Goal: Register for event/course

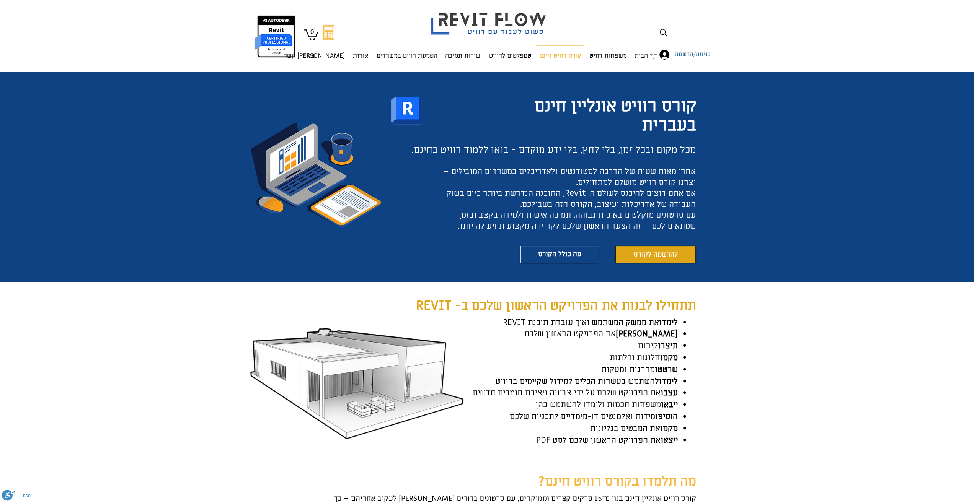
click at [678, 252] on link "להרשמה לקורס" at bounding box center [655, 254] width 80 height 17
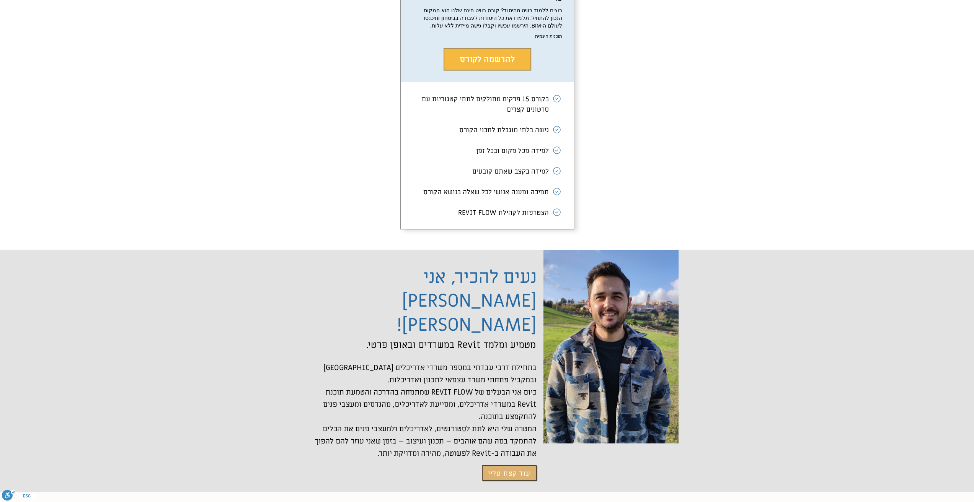
scroll to position [1424, 0]
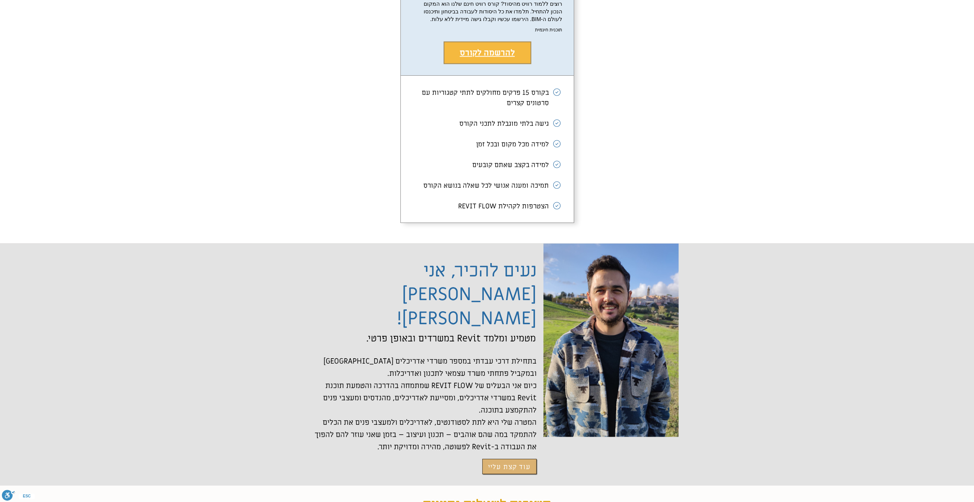
click at [507, 58] on span "להרשמה לקורס" at bounding box center [486, 52] width 55 height 11
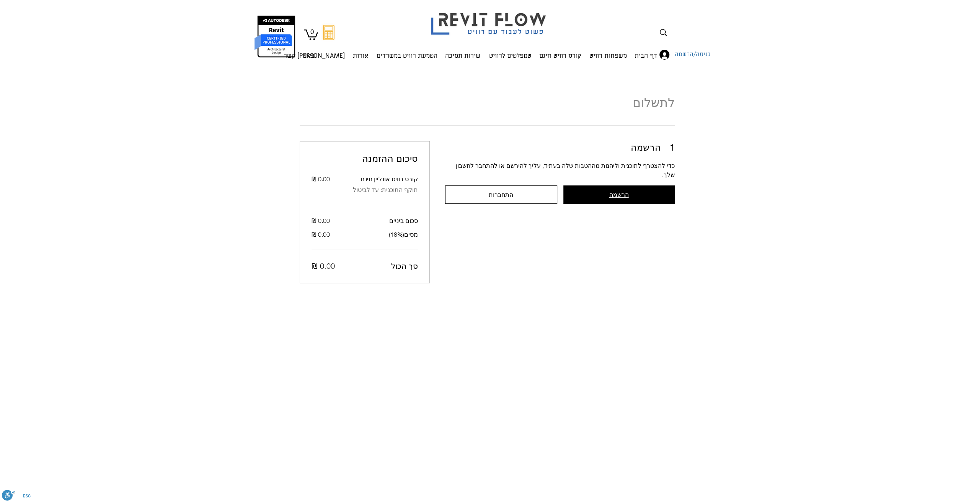
click at [606, 186] on button "הרשמה" at bounding box center [618, 195] width 111 height 18
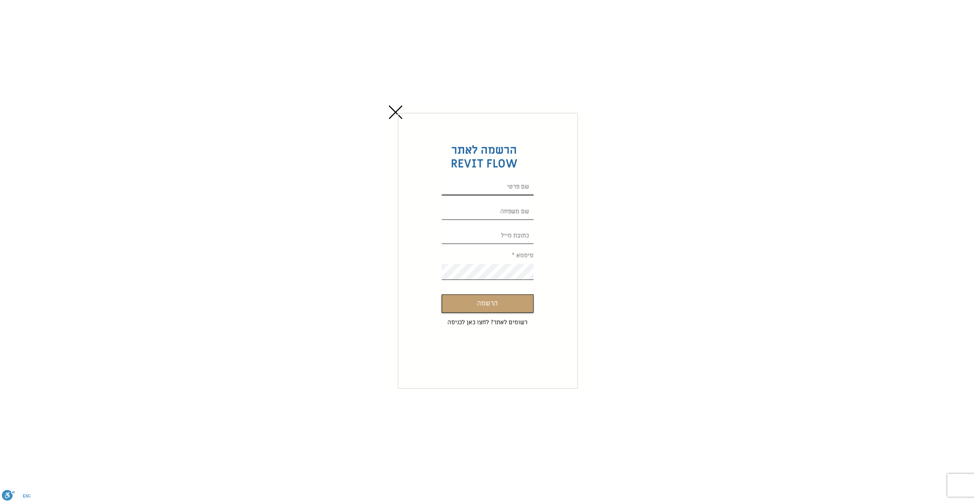
click at [518, 189] on input "Custom Signup" at bounding box center [488, 187] width 92 height 16
type input "[PERSON_NAME]"
click at [518, 218] on input "Custom Signup" at bounding box center [488, 212] width 92 height 16
type input "[PERSON_NAME]"
click at [538, 240] on form "הרשמה לאתר REVIT FLOW [PERSON_NAME] סיסמא הרשמה רשומים לאתר? לחצו כאן לכניסה If…" at bounding box center [488, 251] width 180 height 276
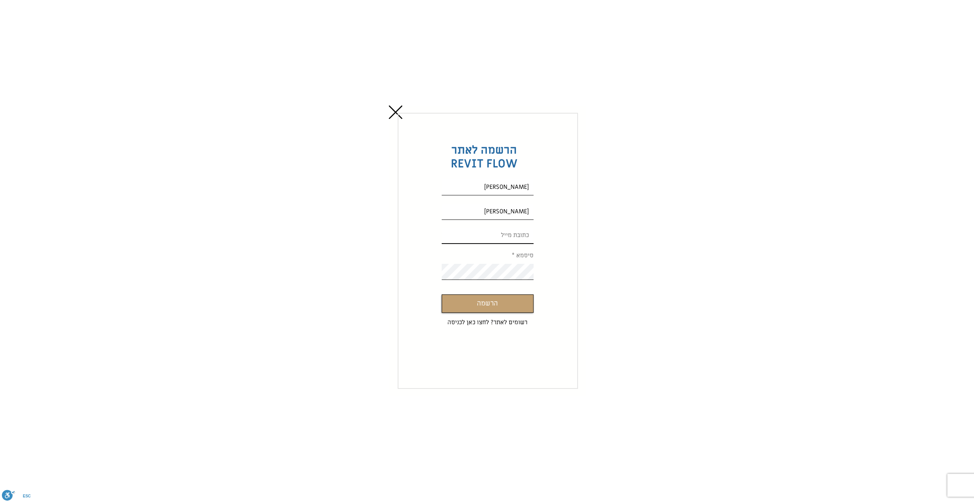
click at [521, 237] on input "Custom Signup" at bounding box center [488, 236] width 92 height 16
type input "[EMAIL_ADDRESS][DOMAIN_NAME]"
click at [442, 295] on button "הרשמה" at bounding box center [488, 304] width 92 height 18
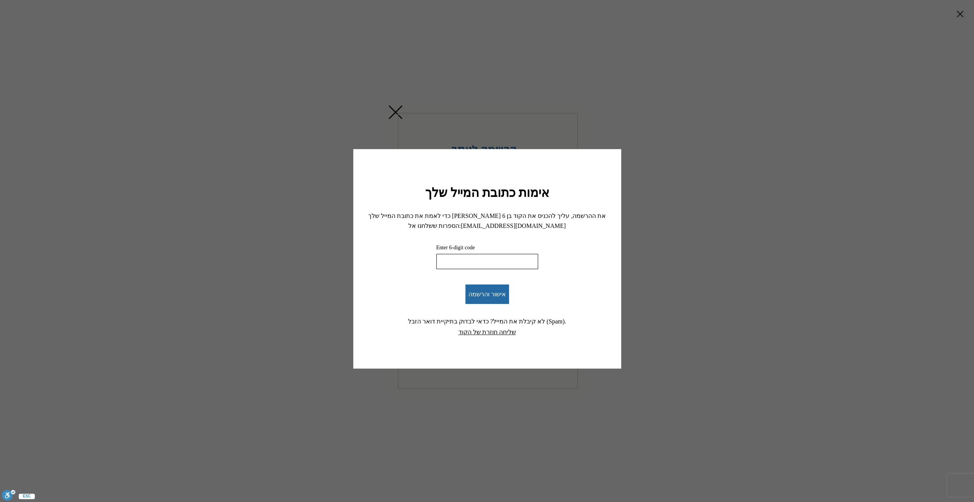
click at [472, 261] on input "Enter 6-digit code" at bounding box center [487, 261] width 102 height 15
paste input "640232"
type input "640232"
click at [480, 288] on button "אישור והרשמה" at bounding box center [487, 295] width 44 height 20
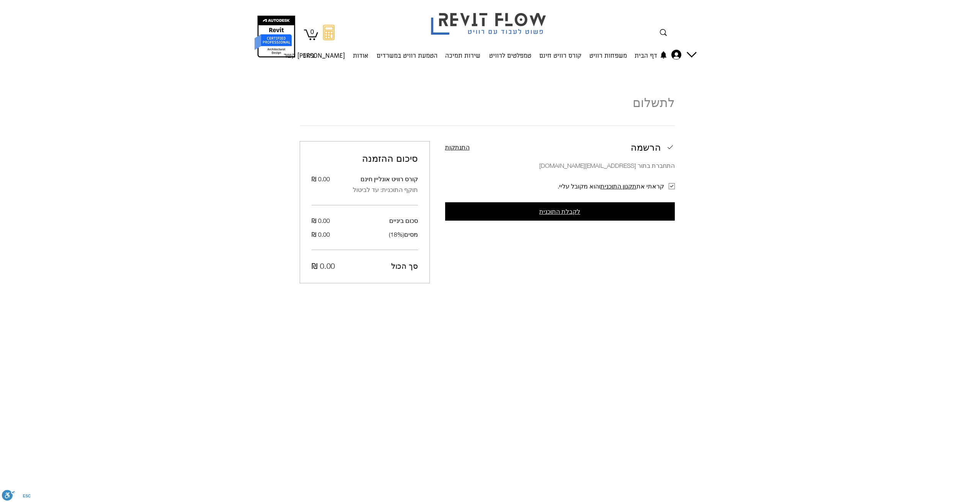
click at [614, 218] on button "לקבלת התוכנית" at bounding box center [560, 211] width 230 height 18
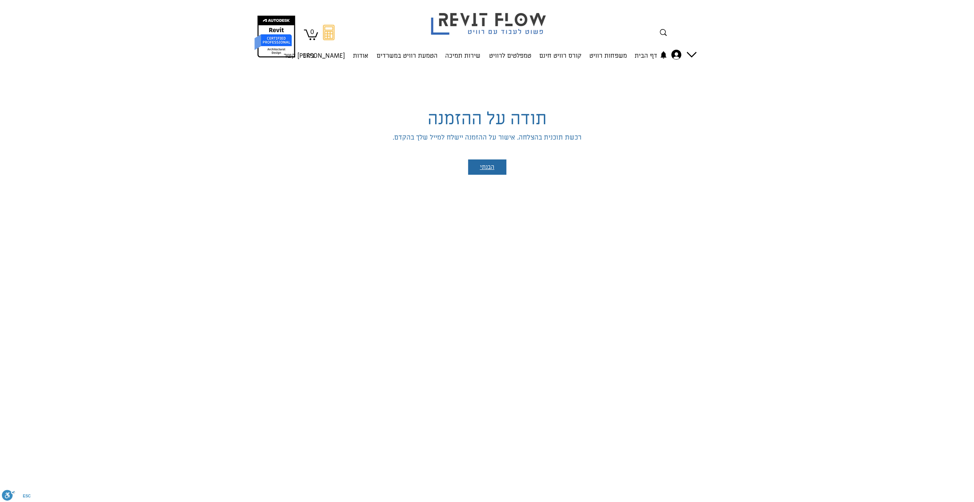
click at [499, 166] on button "הבנתי" at bounding box center [487, 167] width 38 height 15
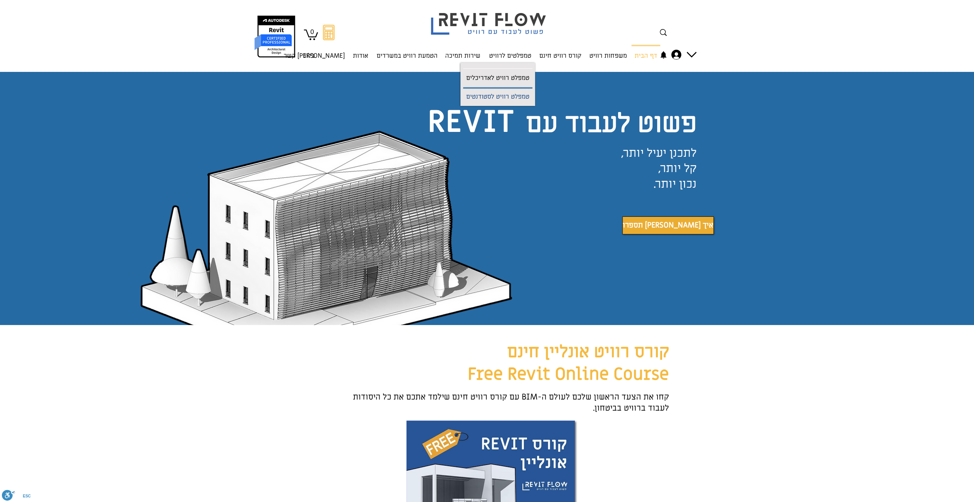
click at [490, 93] on p "טמפלט רוויט לסטודנטים" at bounding box center [497, 97] width 69 height 17
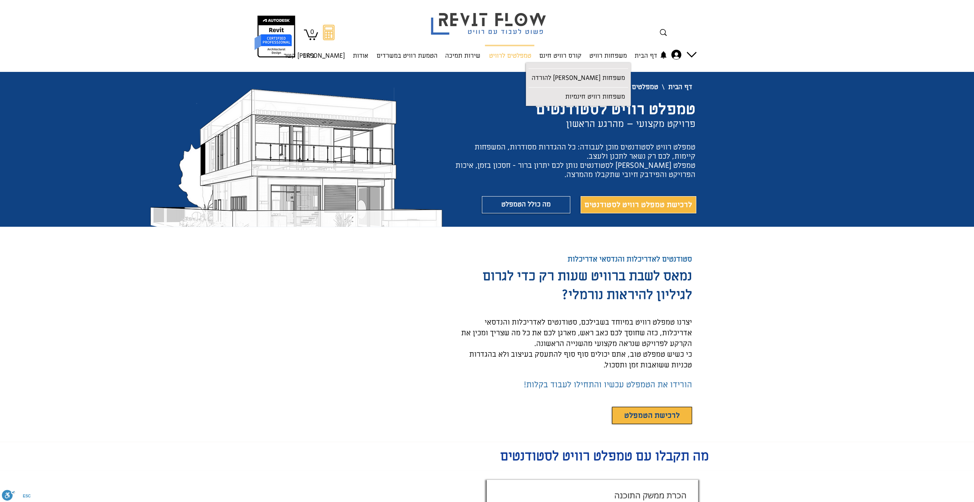
scroll to position [115, 0]
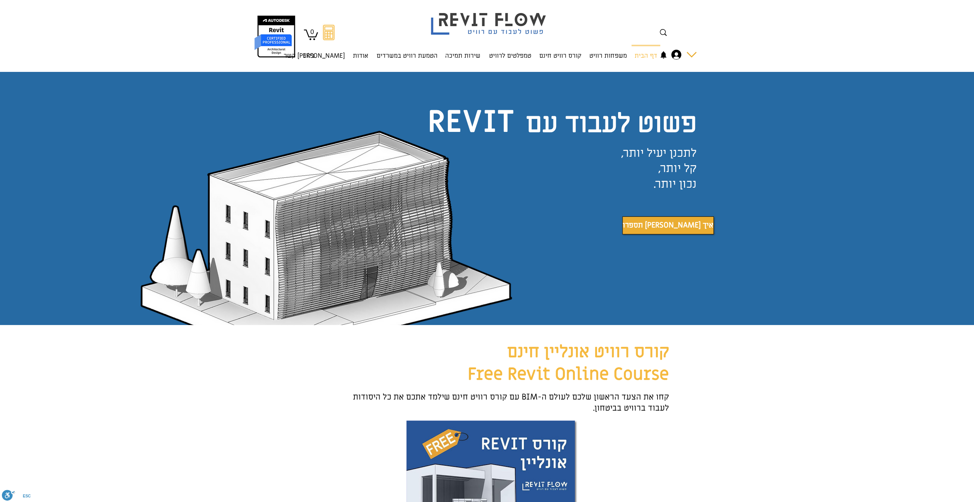
click at [676, 54] on icon "החשבון של ניצן אלדר" at bounding box center [676, 55] width 10 height 10
click at [661, 73] on span "החשבון שלי" at bounding box center [657, 74] width 29 height 15
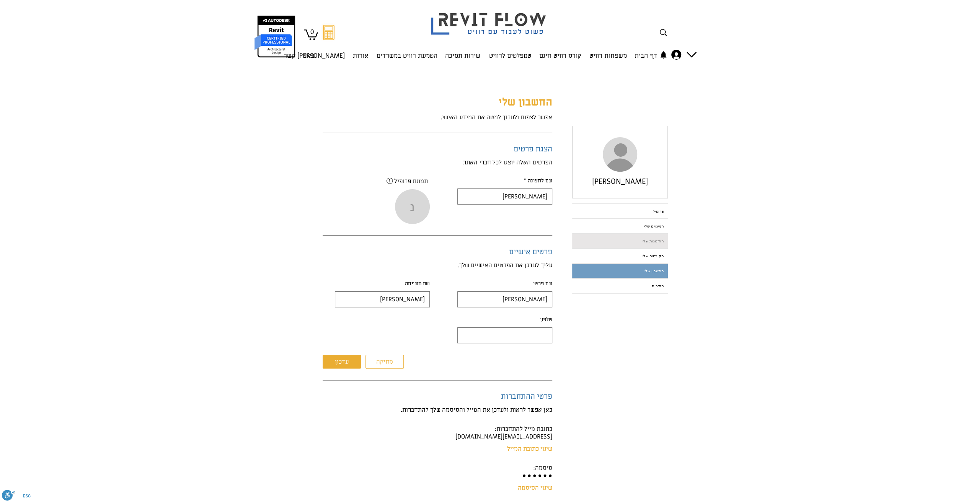
click at [642, 238] on link "ההזמנות שלי" at bounding box center [620, 241] width 96 height 14
click at [640, 253] on link "הקורסים שלי" at bounding box center [620, 256] width 96 height 14
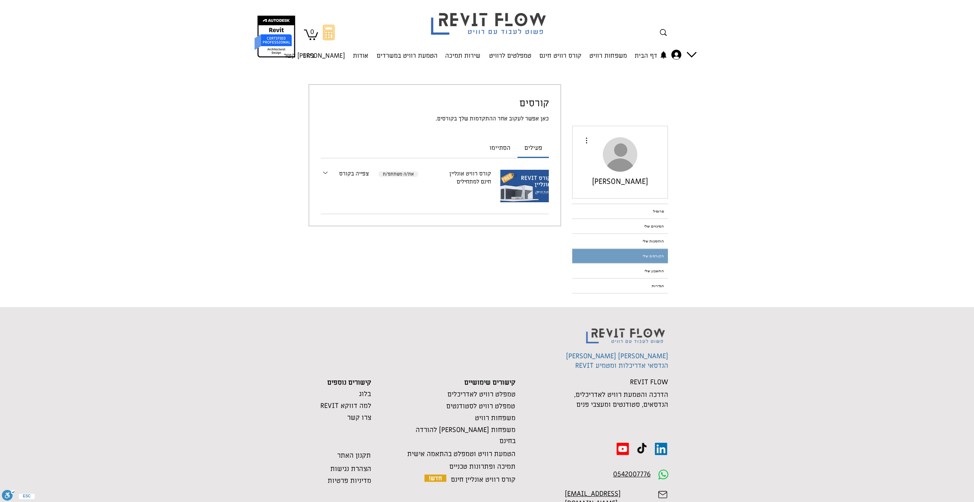
click at [349, 175] on link "צפייה בקורס" at bounding box center [354, 174] width 30 height 8
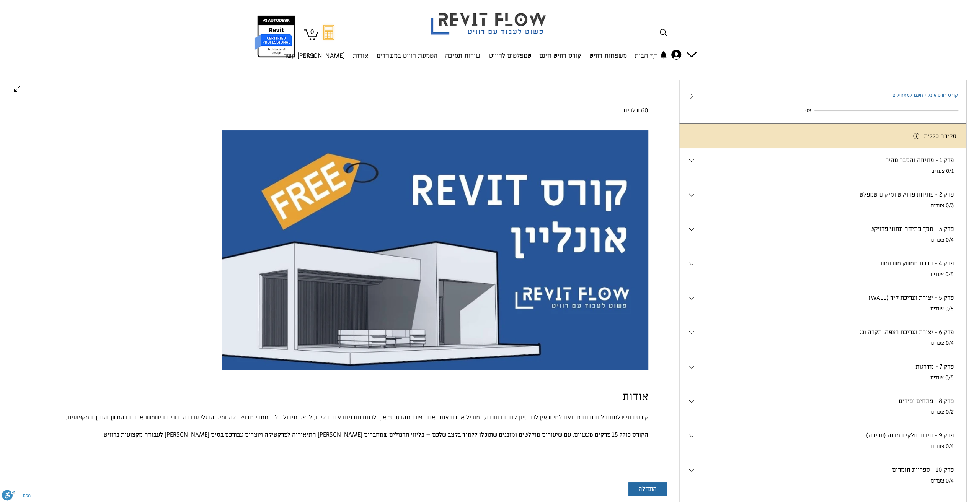
click at [908, 175] on p "0/1 צעדים" at bounding box center [825, 172] width 258 height 8
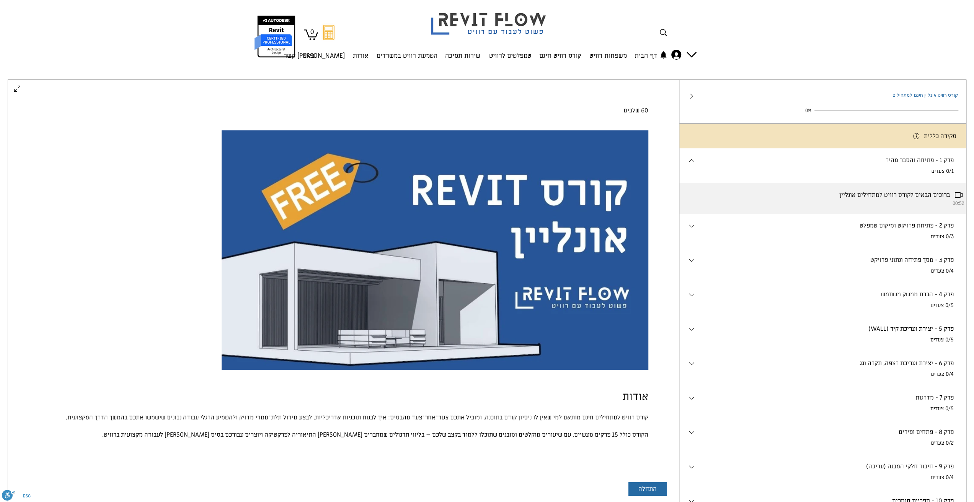
click at [916, 195] on li "ברוכים הבאים לקורס רוויט למתחילים אונליין 00:52" at bounding box center [822, 198] width 287 height 31
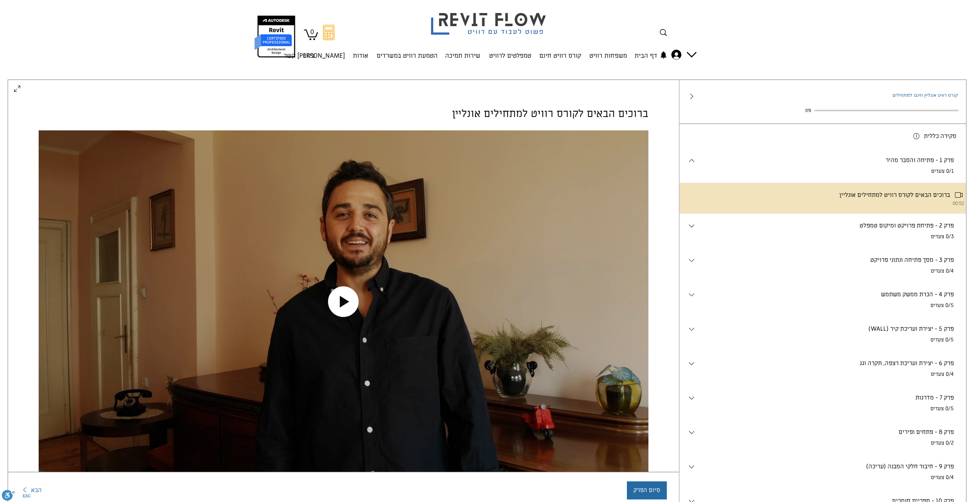
click at [334, 298] on icon "Play video" at bounding box center [343, 302] width 31 height 31
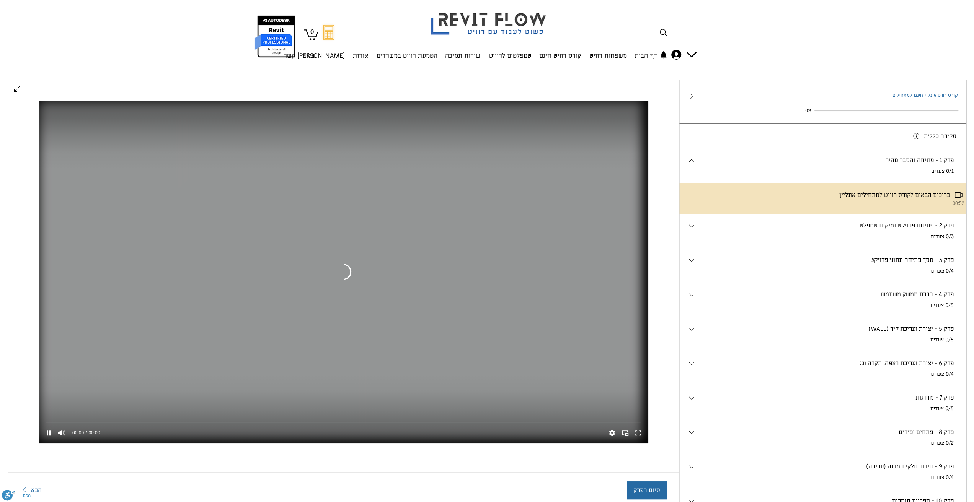
scroll to position [31, 0]
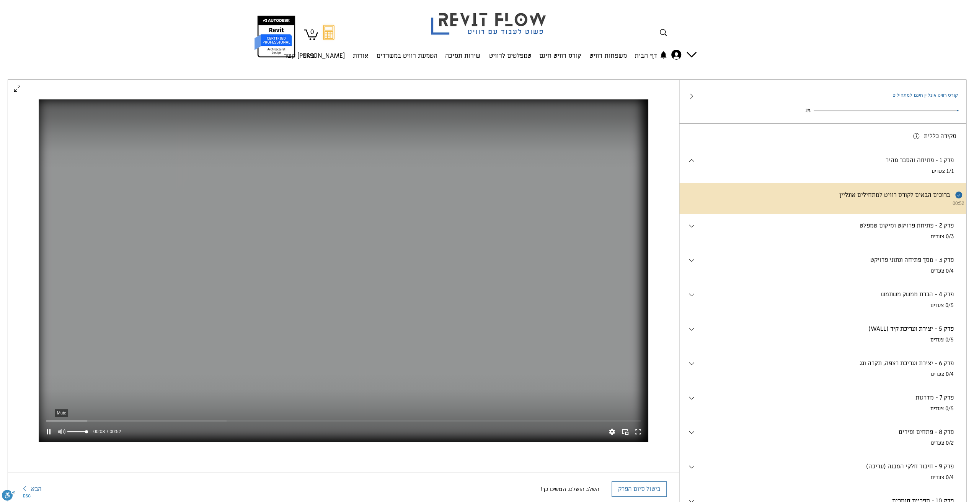
click at [63, 430] on icon "Mute" at bounding box center [62, 432] width 10 height 10
click at [63, 429] on icon "Unmute" at bounding box center [61, 431] width 7 height 5
drag, startPoint x: 86, startPoint y: 429, endPoint x: 78, endPoint y: 429, distance: 8.0
click at [78, 429] on div "Volume control" at bounding box center [76, 432] width 19 height 10
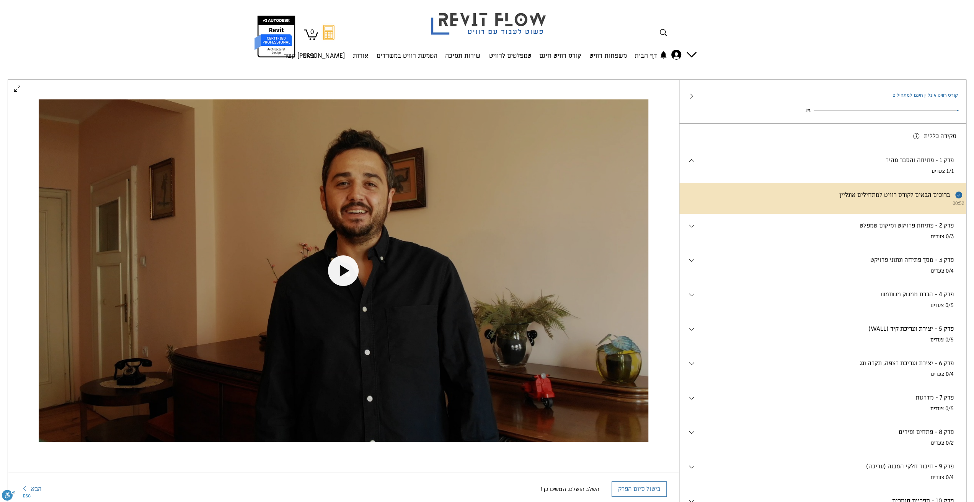
click at [920, 230] on p "פרק 2 - פתיחת פרויקט ומיקום טמפלט" at bounding box center [825, 226] width 258 height 8
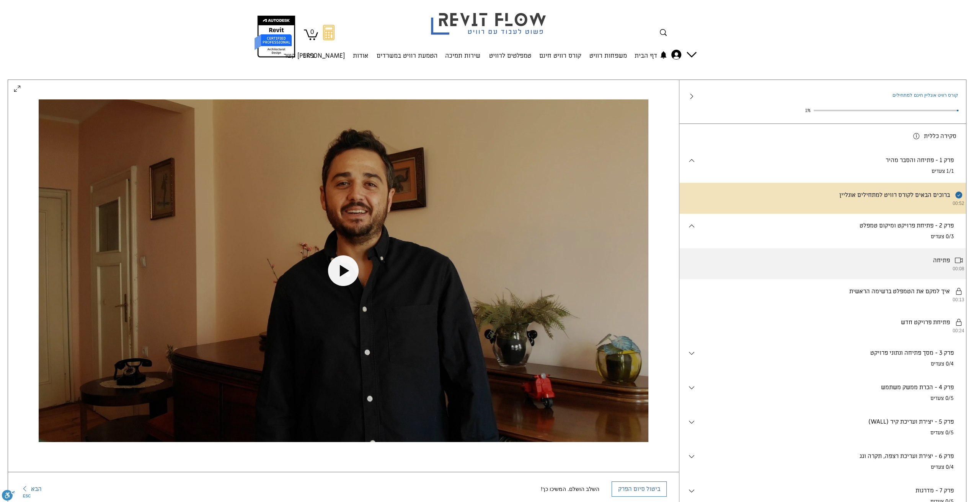
click at [937, 260] on li "פתיחה 00:08" at bounding box center [822, 263] width 287 height 31
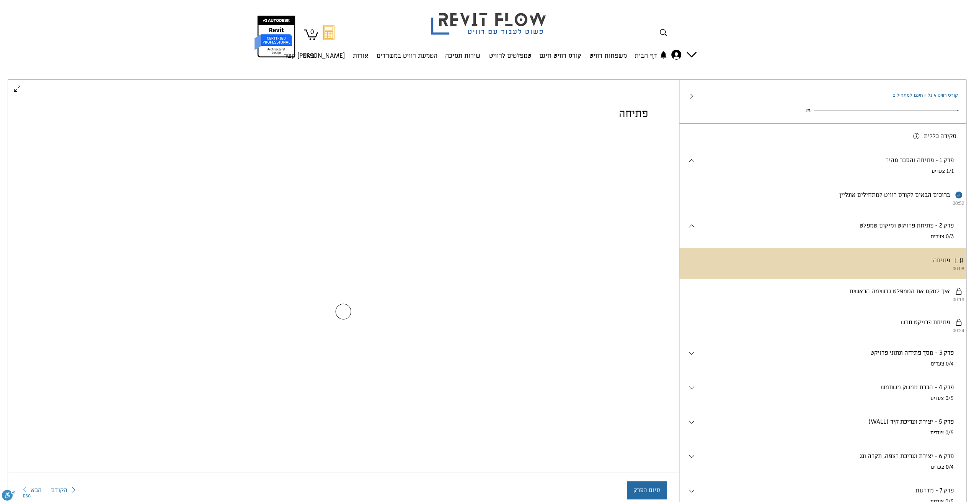
scroll to position [0, 0]
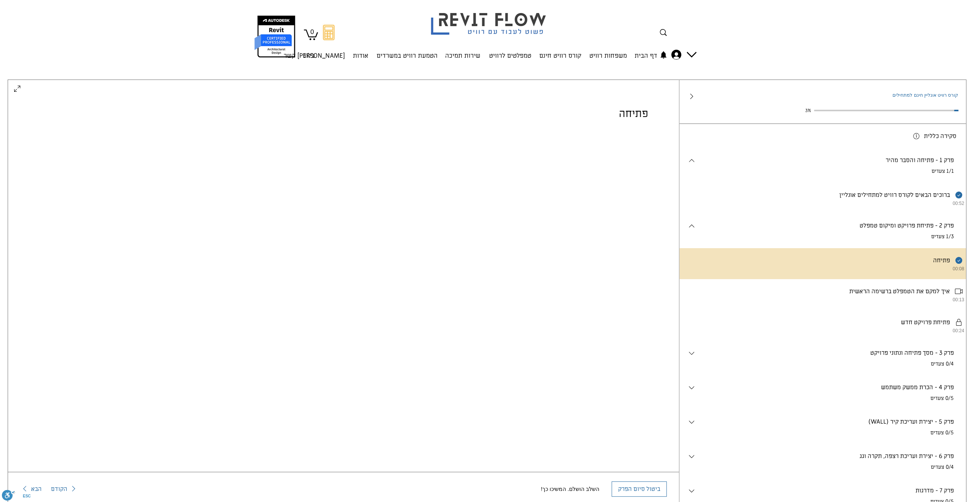
click at [796, 235] on div "פרק 2 - פתיחת פרויקט ומיקום טמפלט . 1/3 צעדים" at bounding box center [827, 231] width 262 height 19
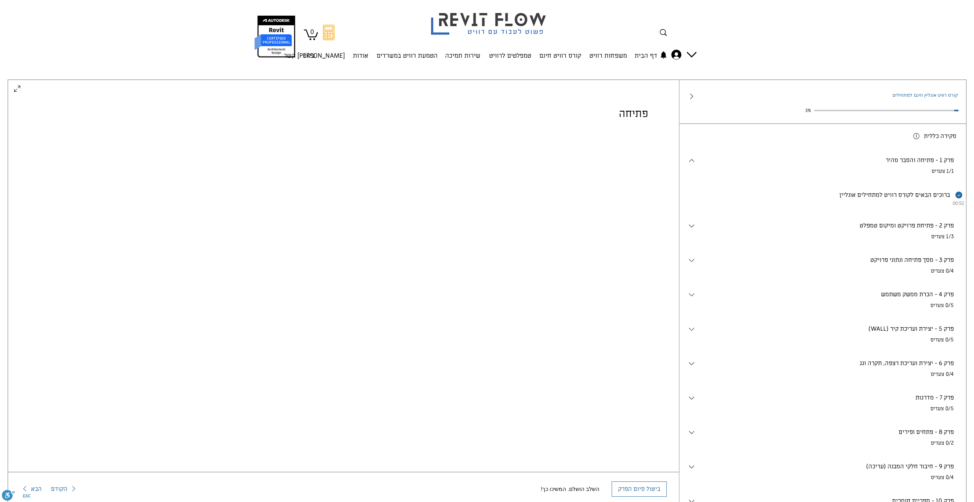
click at [893, 165] on p "פרק 1 - פתיחה והסבר מהיר" at bounding box center [825, 160] width 258 height 8
click at [894, 235] on div "פרק 2 - פתיחת פרויקט ומיקום טמפלט . 1/3 צעדים" at bounding box center [827, 231] width 262 height 19
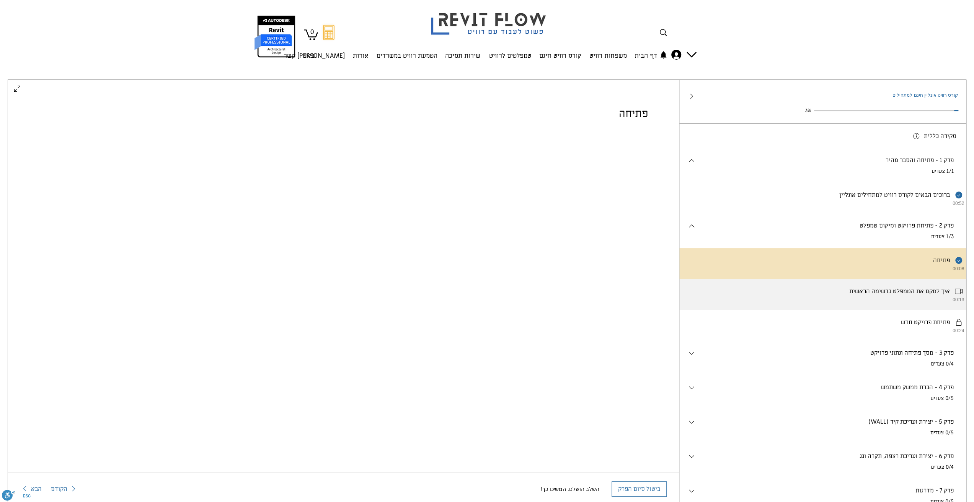
click at [911, 300] on li "איך למקם את הטמפלט ברשימה הראשית 00:13" at bounding box center [822, 294] width 287 height 31
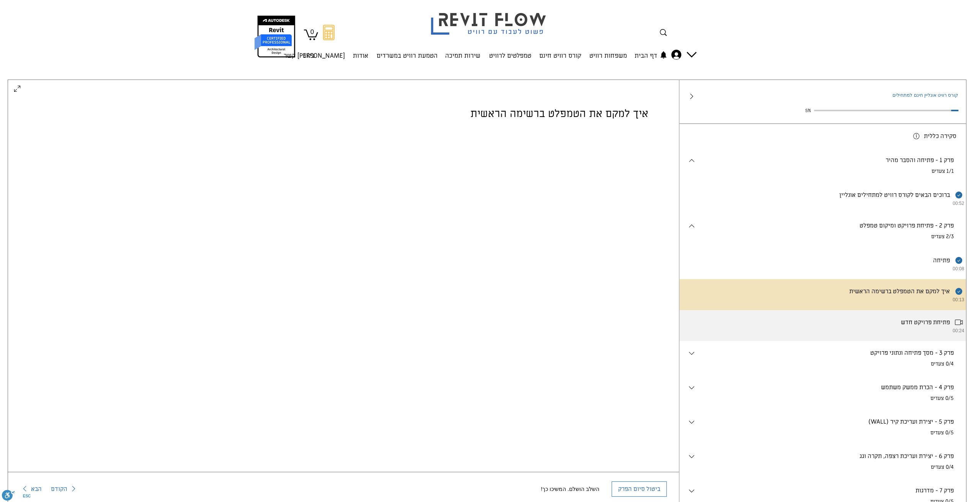
click at [955, 325] on icon "main content" at bounding box center [959, 322] width 8 height 5
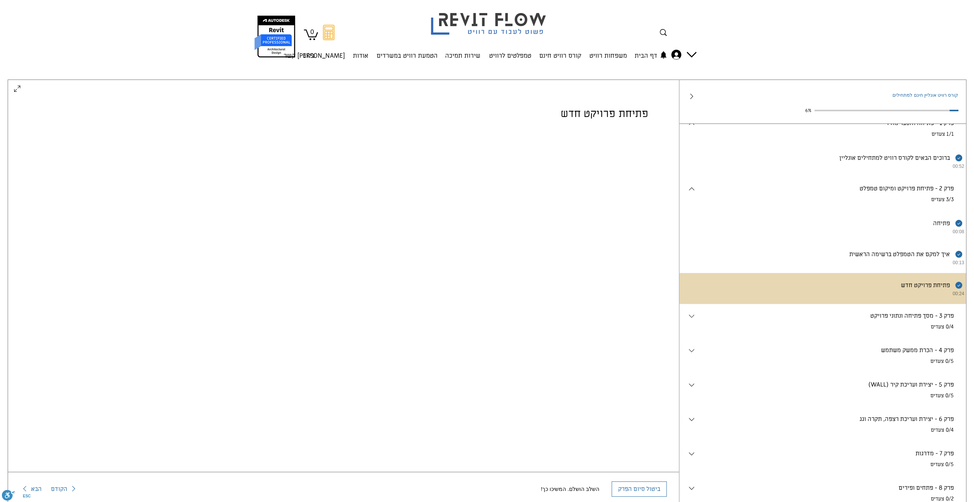
scroll to position [38, 0]
click at [843, 319] on p "פרק 3 - מסך פתיחה ונתוני פרויקט" at bounding box center [825, 315] width 258 height 8
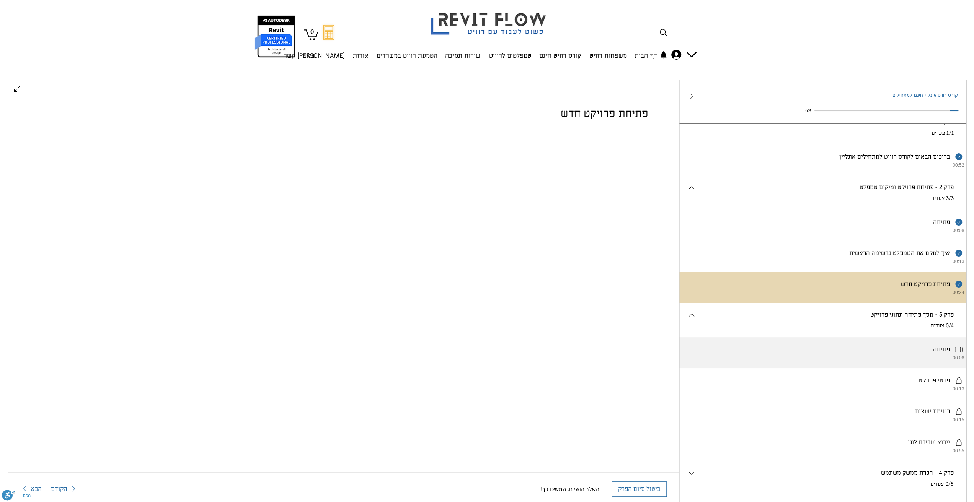
click at [904, 353] on li "פתיחה 00:08" at bounding box center [822, 352] width 287 height 31
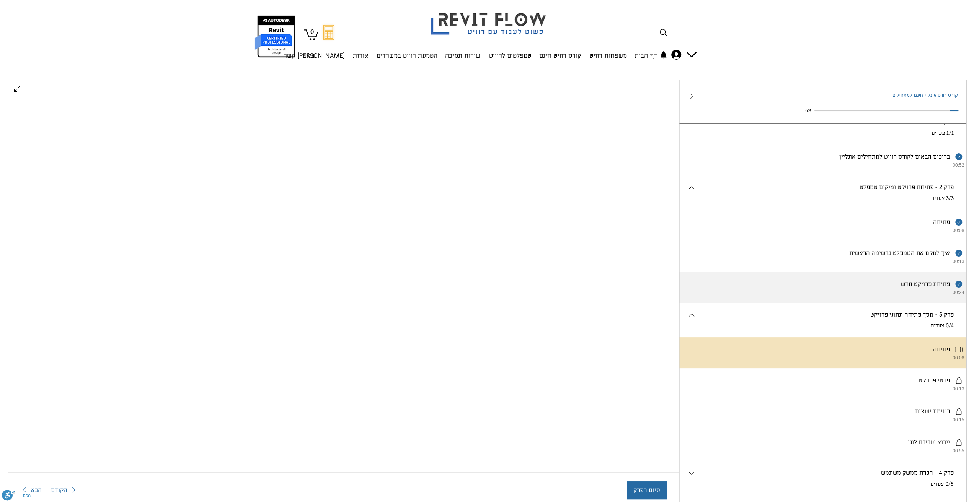
scroll to position [31, 0]
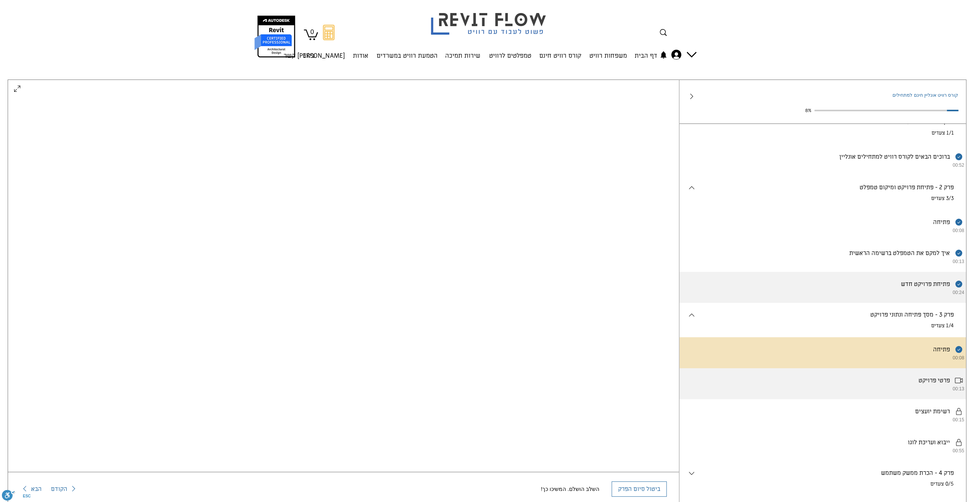
click at [880, 399] on li "פרטי פרויקט 00:13" at bounding box center [822, 383] width 287 height 31
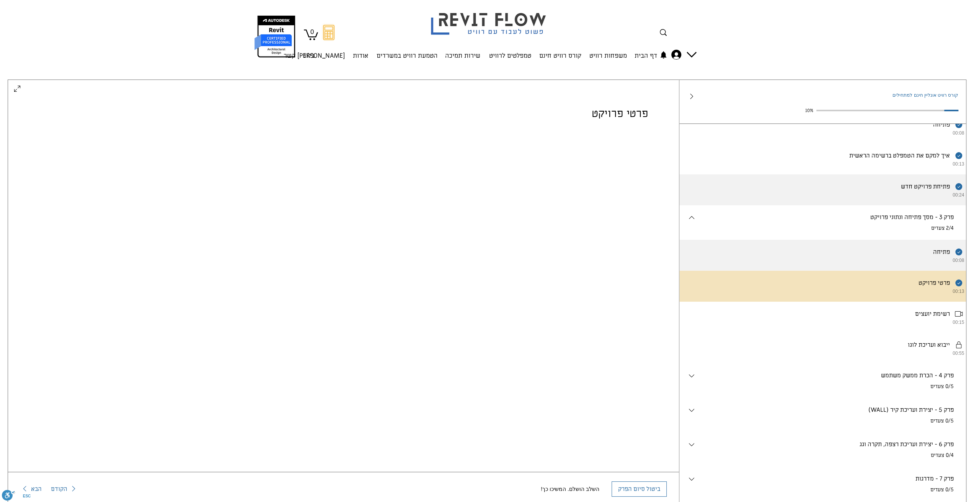
scroll to position [153, 0]
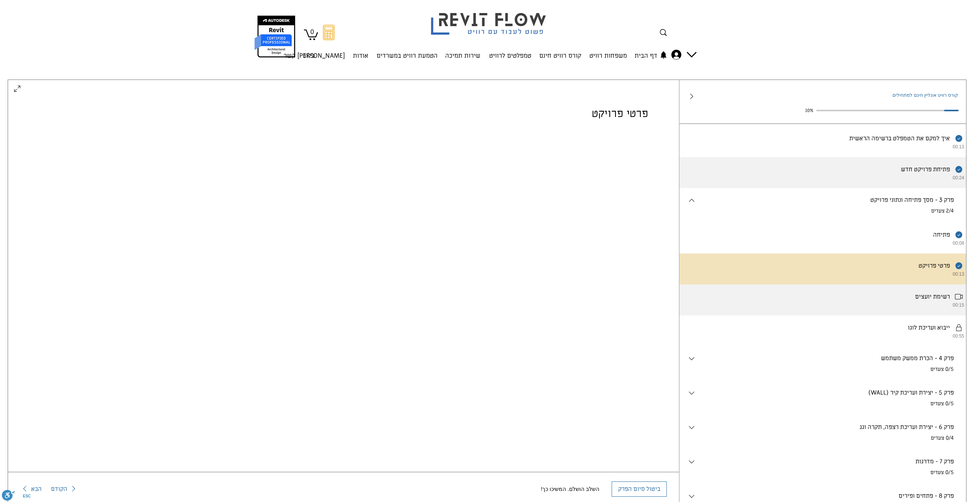
click at [890, 311] on li "רשימת יועצים 00:15" at bounding box center [822, 300] width 287 height 31
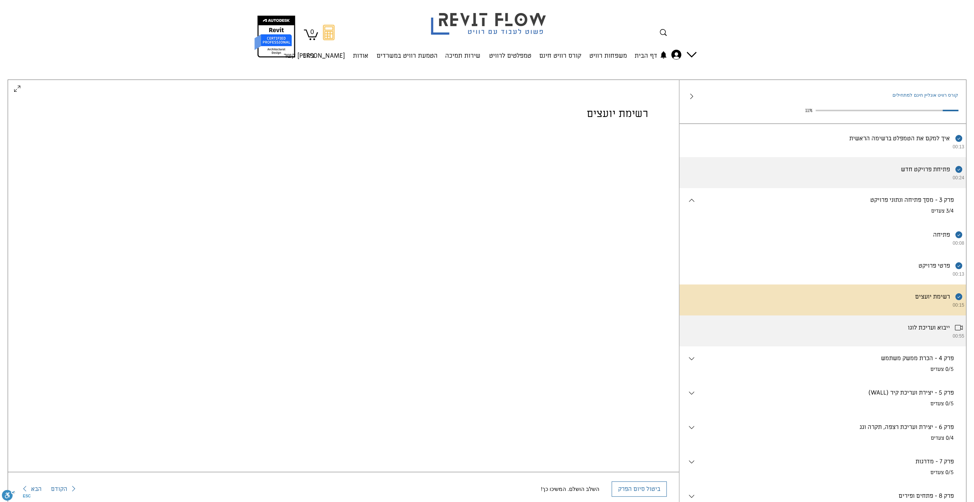
click at [772, 347] on li "ייבוא ועריכת לוגו 00:55" at bounding box center [822, 331] width 287 height 31
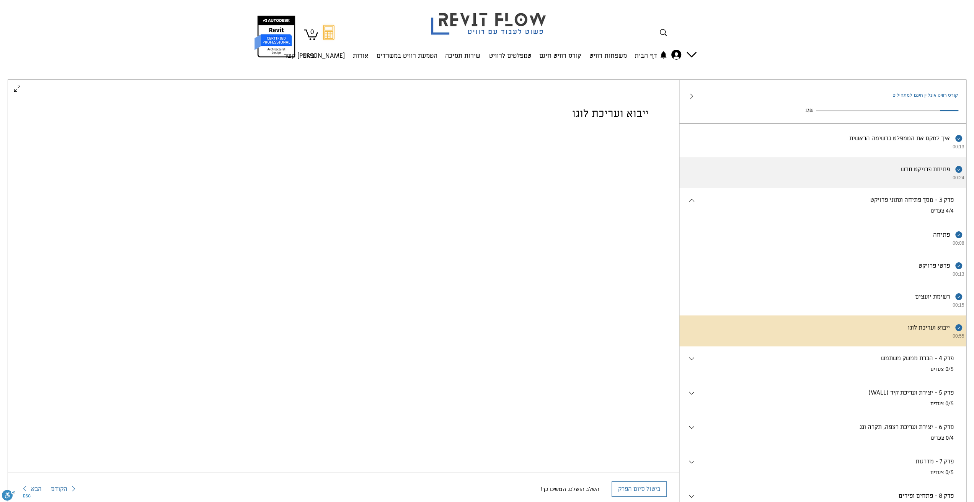
click at [907, 373] on div "פרק 4 - הכרת ממשק משתמש . 0/5 צעדים" at bounding box center [827, 363] width 262 height 19
click at [857, 373] on div "פרק 4 - הכרת ממשק משתמש . 0/5 צעדים" at bounding box center [827, 363] width 262 height 19
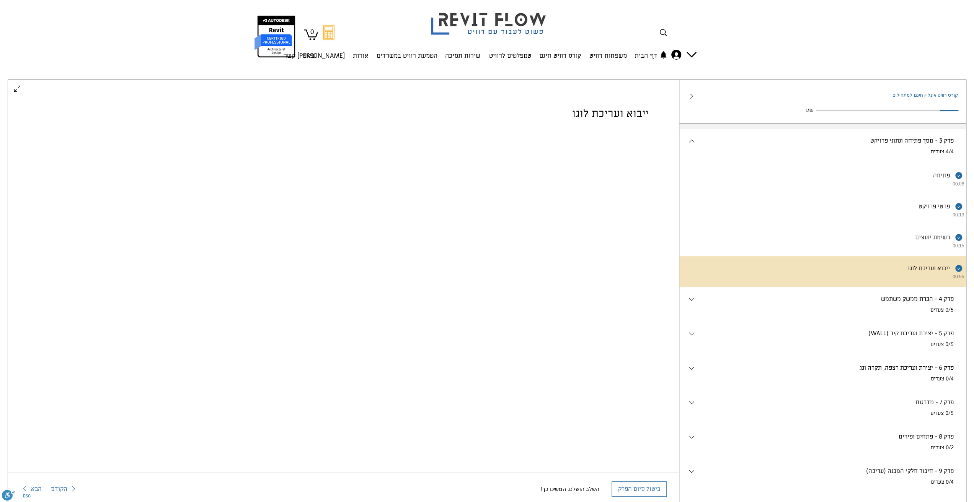
scroll to position [230, 0]
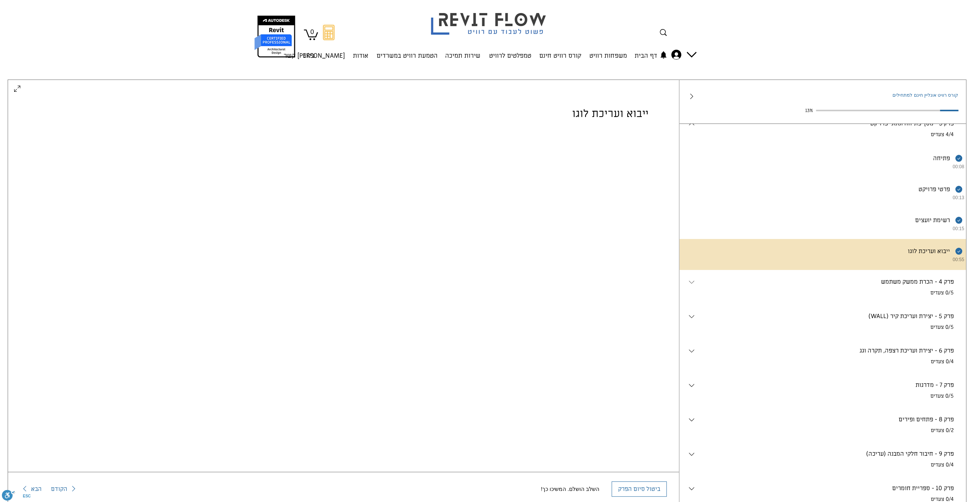
click at [691, 287] on icon "main content" at bounding box center [691, 282] width 9 height 9
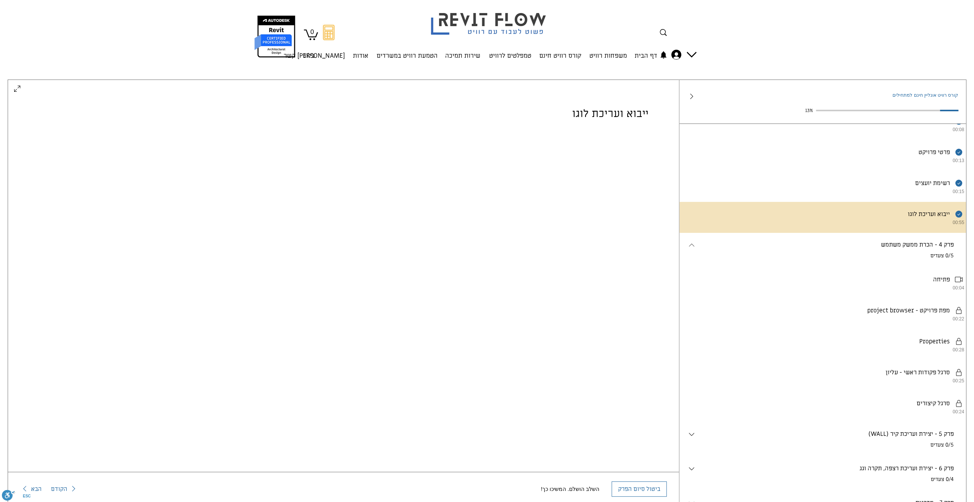
scroll to position [268, 0]
click at [923, 294] on li "פתיחה 00:04" at bounding box center [822, 281] width 287 height 31
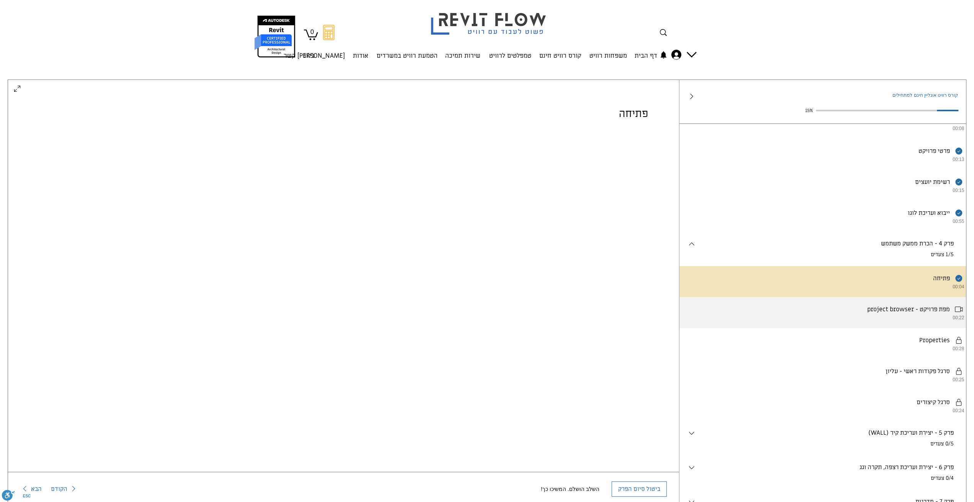
click at [900, 328] on li "project browser - מפת פרויקט 00:22" at bounding box center [822, 312] width 287 height 31
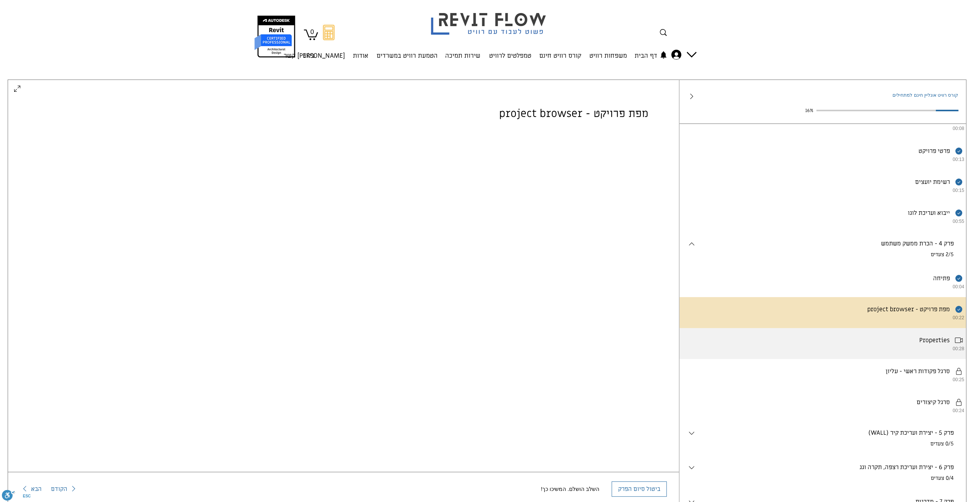
click at [903, 357] on li "Properties 00:28" at bounding box center [822, 343] width 287 height 31
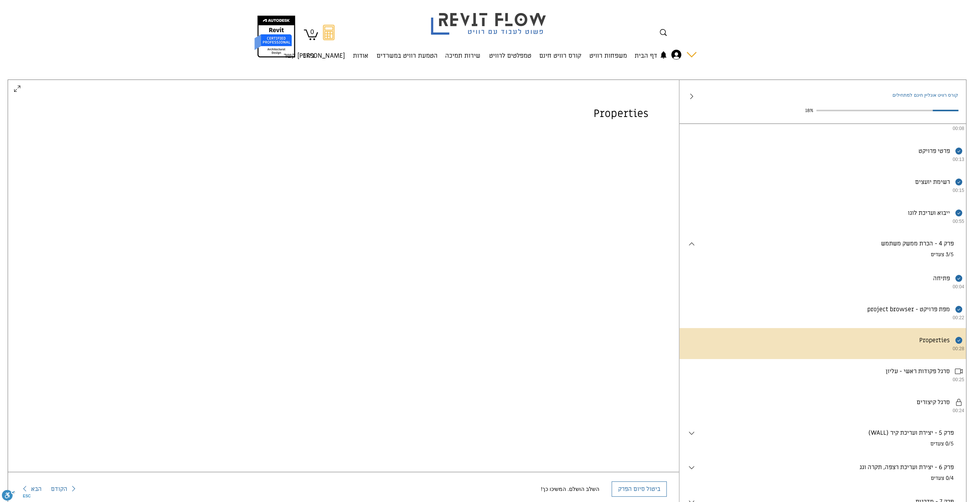
click at [677, 55] on icon "החשבון של ניצן אלדר" at bounding box center [676, 55] width 10 height 10
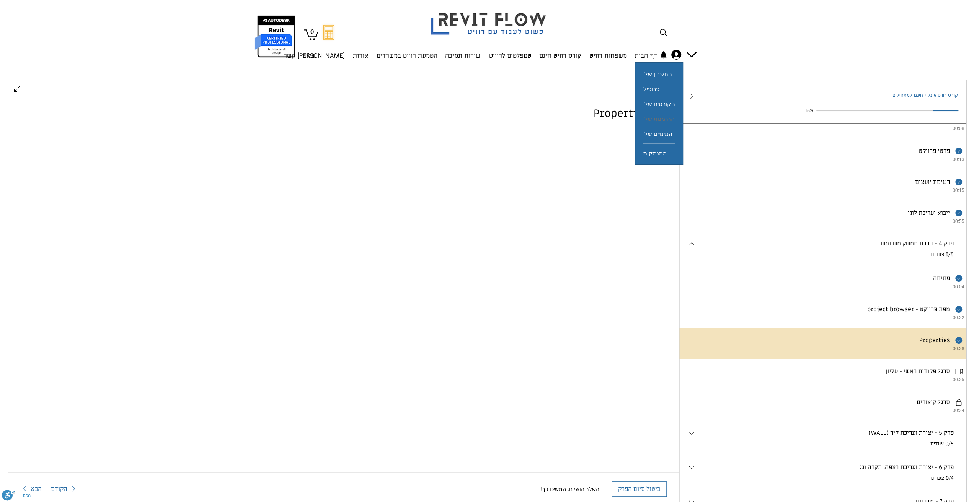
click at [670, 118] on span "ההזמנות שלי" at bounding box center [658, 118] width 31 height 15
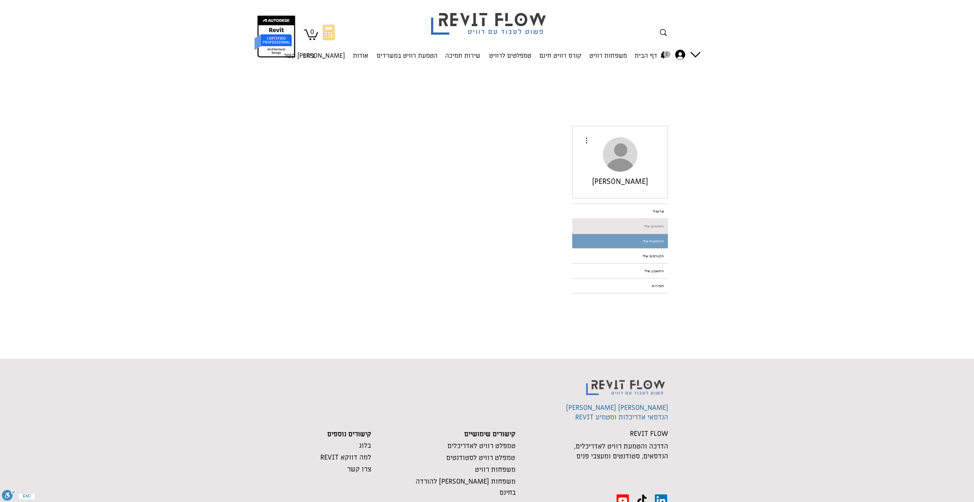
click at [661, 228] on link "המינויים שלי" at bounding box center [620, 226] width 96 height 14
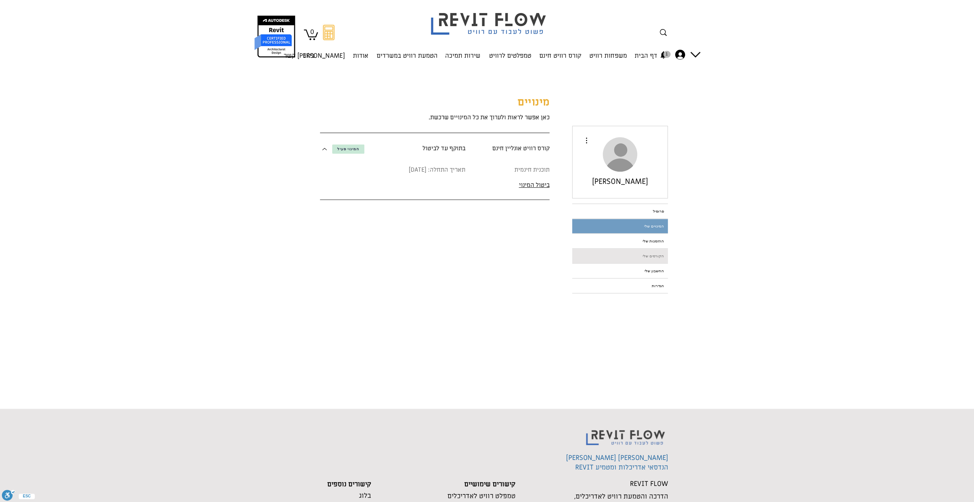
click at [657, 256] on link "הקורסים שלי" at bounding box center [620, 256] width 96 height 14
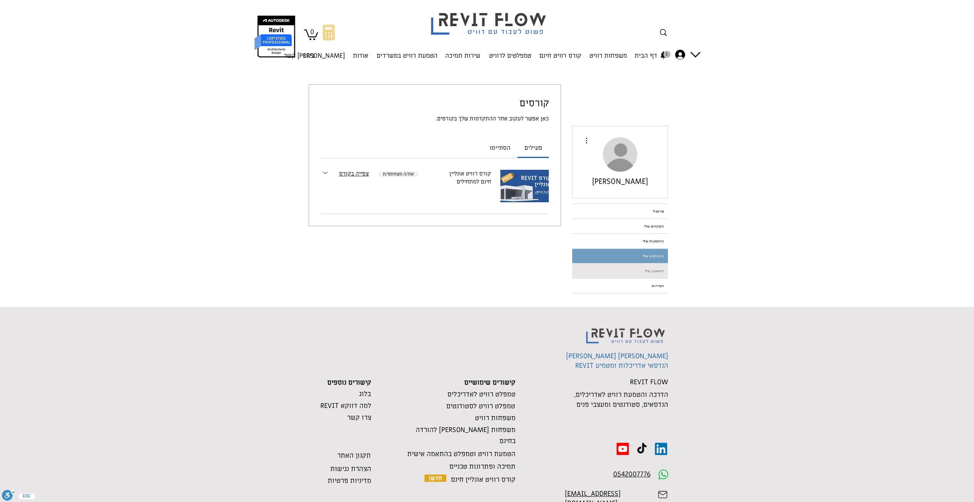
click at [639, 271] on link "החשבון שלי" at bounding box center [620, 271] width 96 height 14
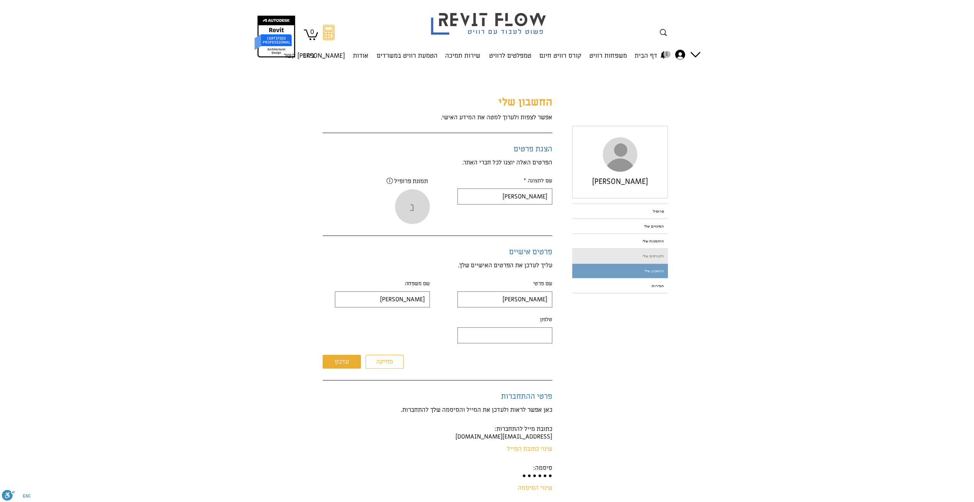
click at [646, 258] on link "הקורסים שלי" at bounding box center [620, 256] width 96 height 14
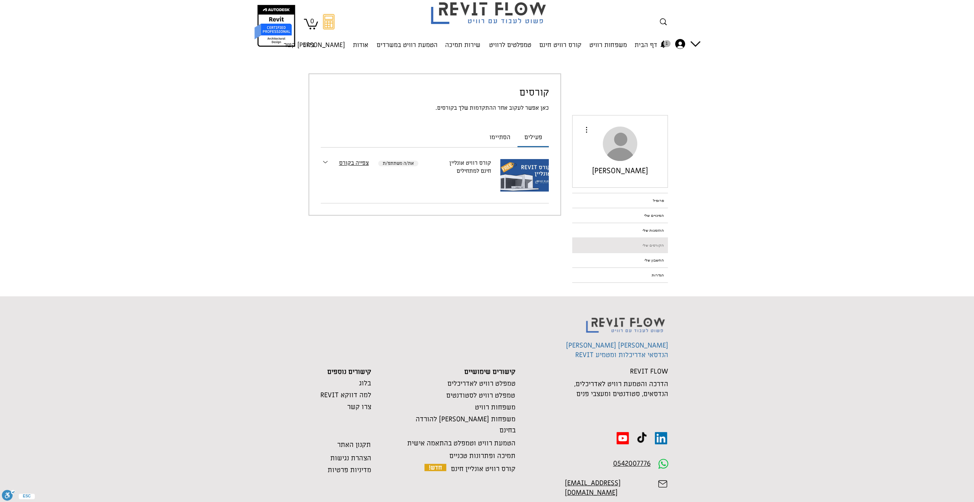
scroll to position [21, 0]
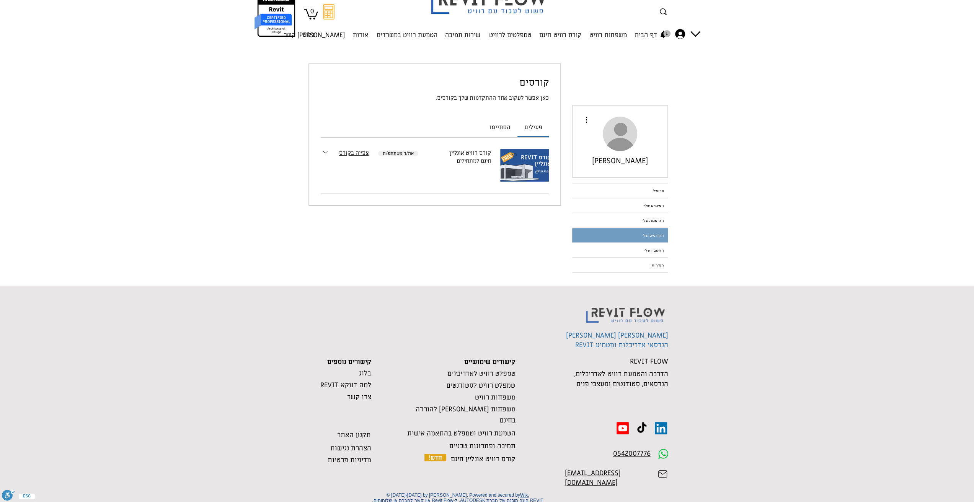
click at [327, 155] on icon "Expand section" at bounding box center [325, 152] width 6 height 6
click at [346, 154] on link "צפייה בקורס" at bounding box center [354, 153] width 30 height 8
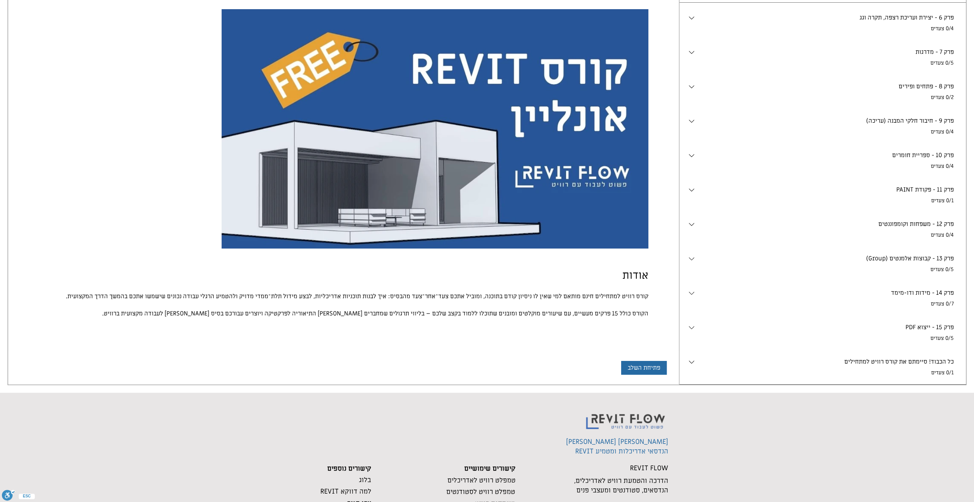
scroll to position [191, 0]
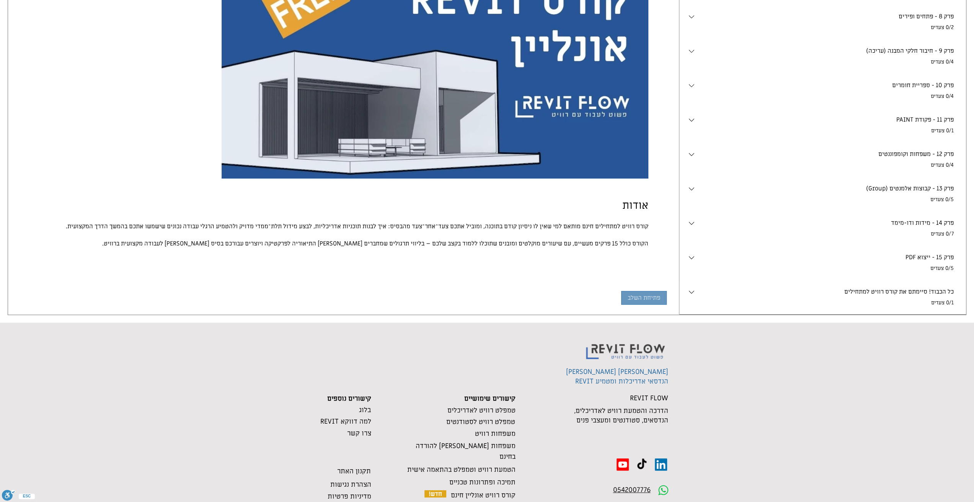
click at [634, 297] on span "פתיחת השלב" at bounding box center [643, 298] width 33 height 6
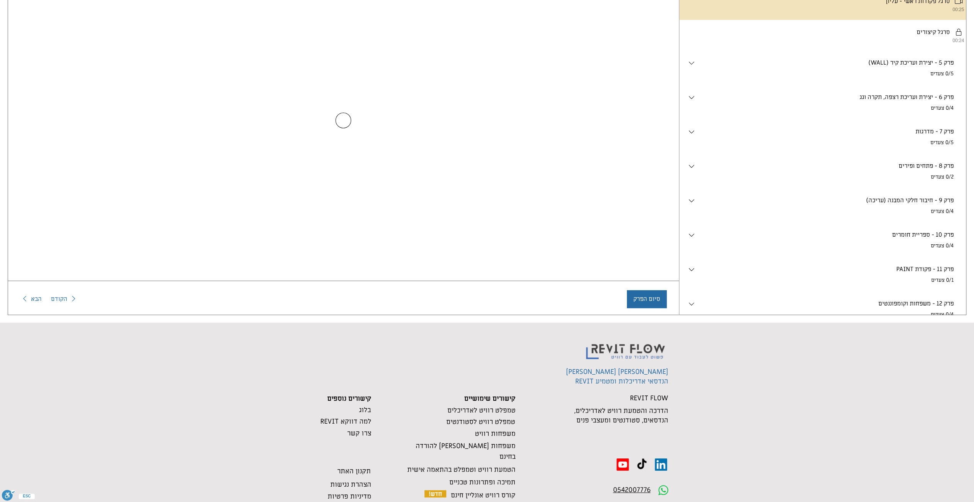
scroll to position [360, 0]
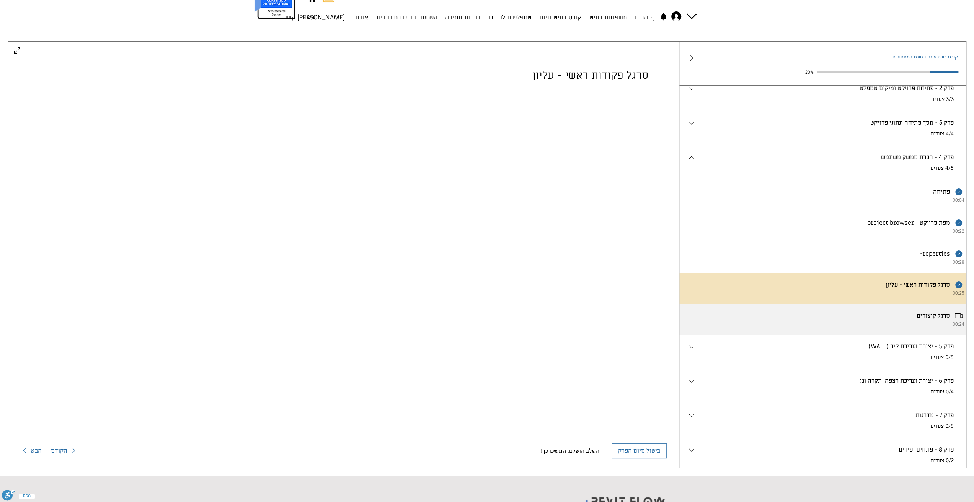
scroll to position [15, 0]
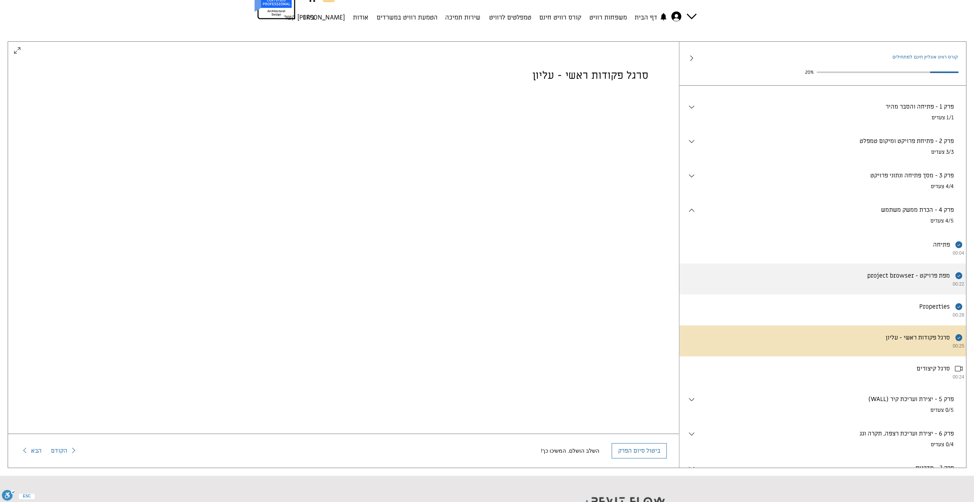
click at [923, 279] on li "השלמת את השלב הזה. project browser - מפת פרויקט 00:22" at bounding box center [822, 279] width 287 height 31
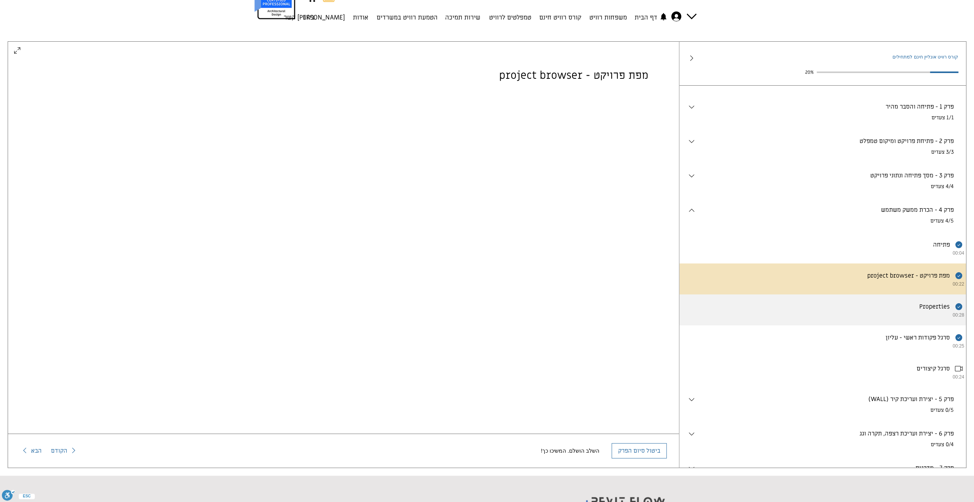
click at [917, 313] on li "השלמת את השלב הזה. Properties 00:28" at bounding box center [822, 310] width 287 height 31
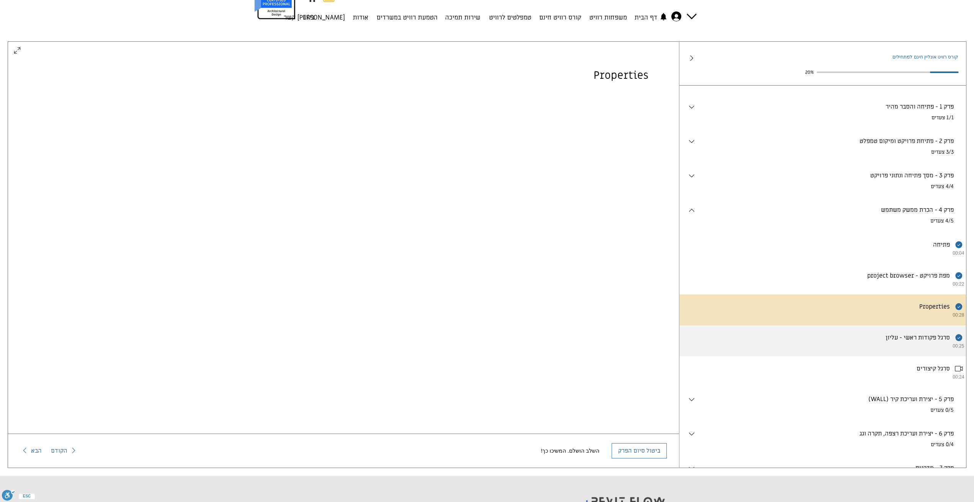
click at [924, 354] on li "השלמת את השלב הזה. סרגל פקודות ראשי - עליון 00:25" at bounding box center [822, 341] width 287 height 31
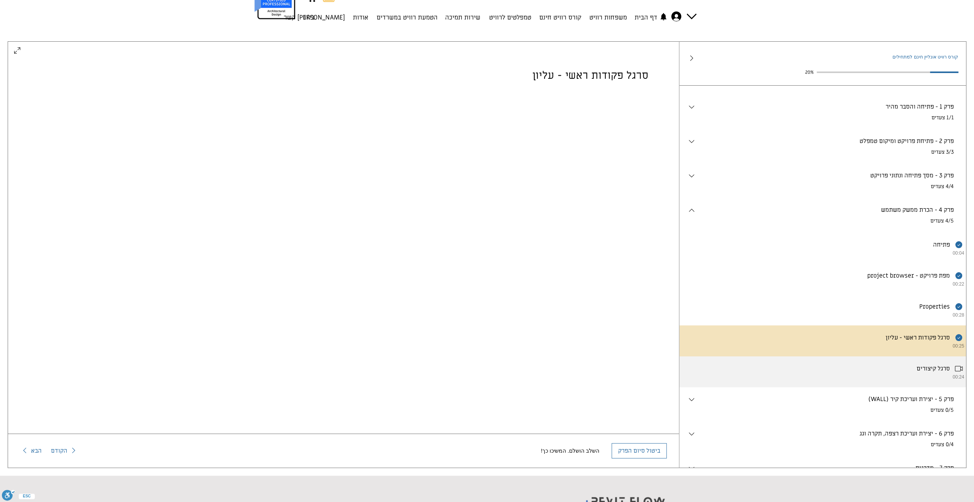
click at [923, 387] on li "סרגל קיצורים 00:24" at bounding box center [822, 372] width 287 height 31
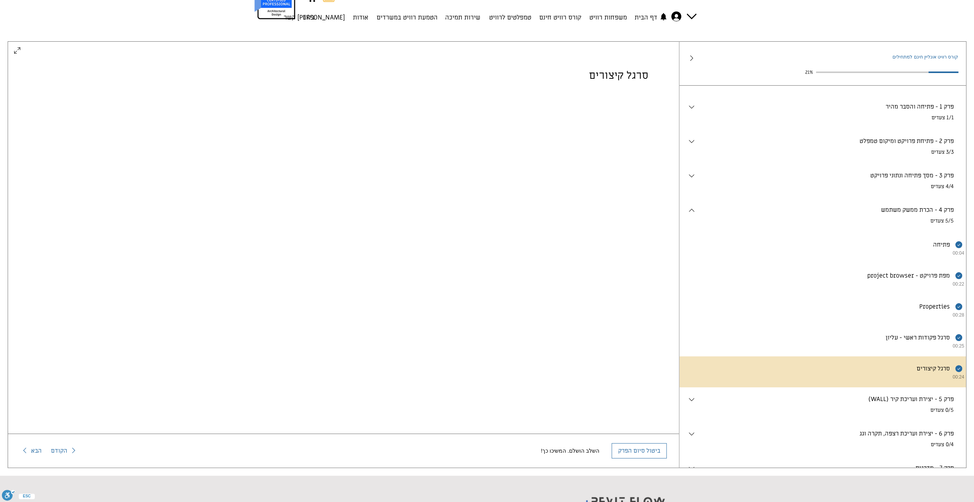
click at [914, 414] on div "(WALL) פרק 5 - יצירת ועריכת קיר . 0/5 צעדים" at bounding box center [827, 404] width 262 height 19
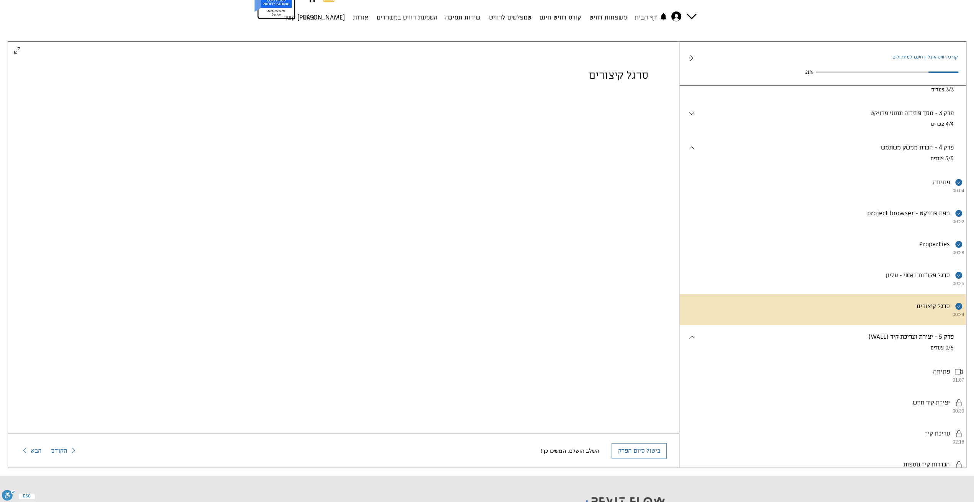
scroll to position [92, 0]
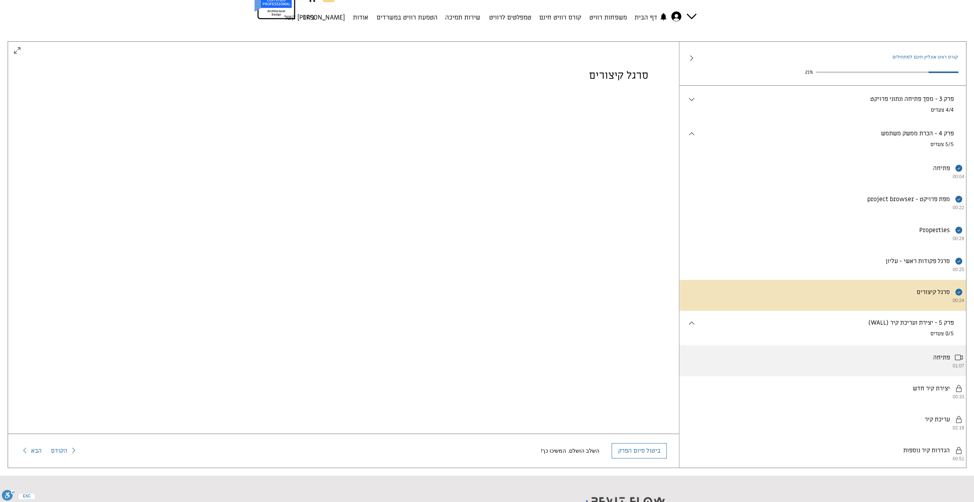
click at [946, 376] on li "פתיחה 01:07" at bounding box center [822, 360] width 287 height 31
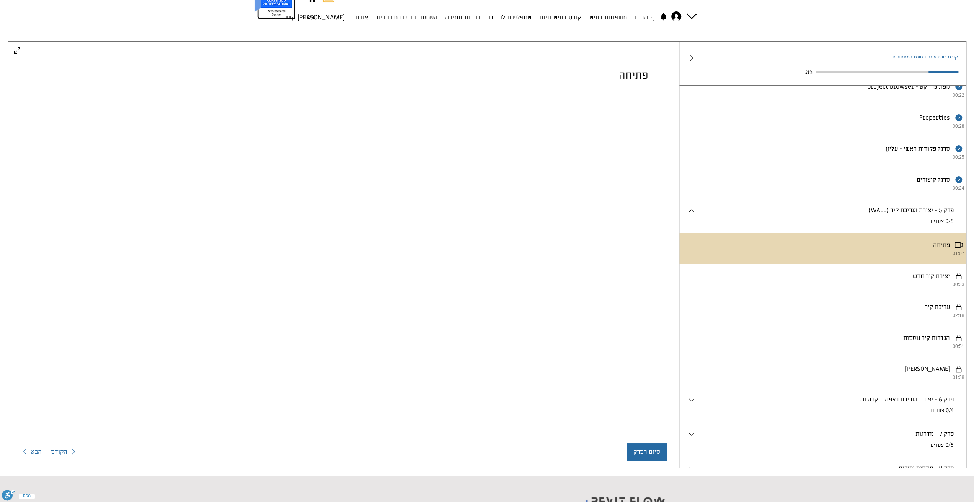
scroll to position [207, 0]
